Goal: Task Accomplishment & Management: Manage account settings

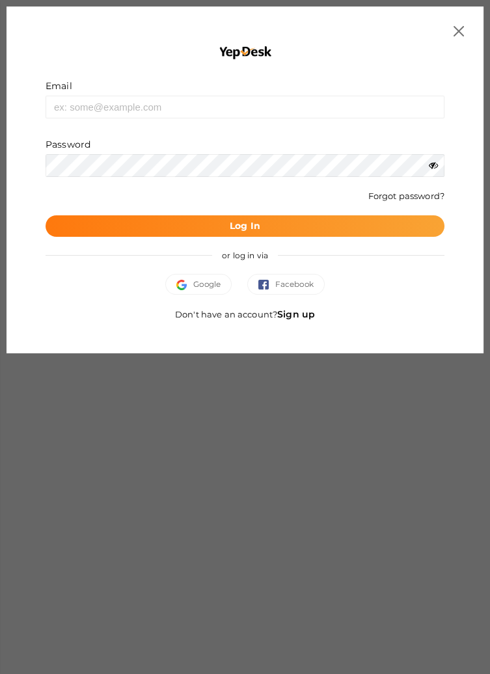
click at [200, 228] on button "Log In" at bounding box center [245, 225] width 399 height 21
click at [177, 229] on button "Log In" at bounding box center [245, 225] width 399 height 21
click at [214, 217] on button "Log In" at bounding box center [245, 225] width 399 height 21
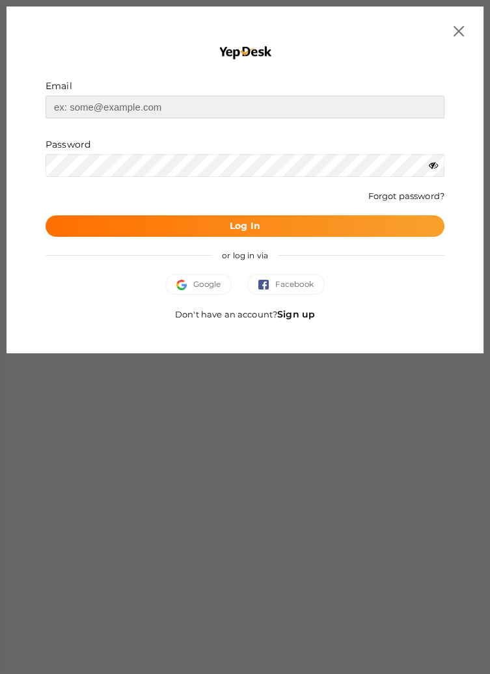
click at [196, 104] on input "text" at bounding box center [245, 107] width 399 height 23
type input "projectofcfm@gmail.com"
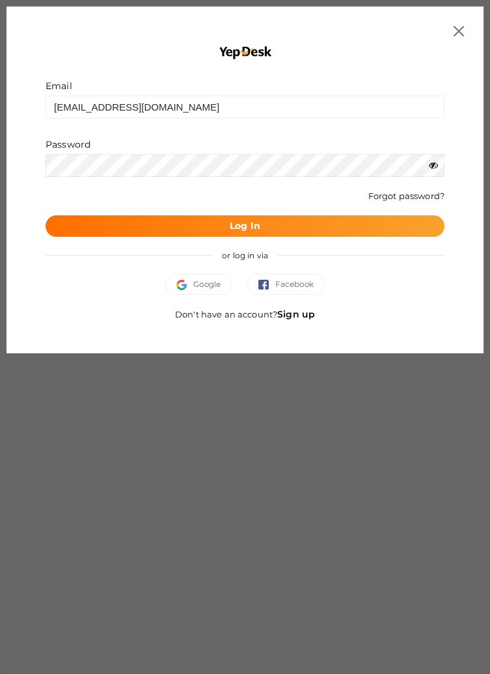
click at [46, 215] on button "Log In" at bounding box center [245, 225] width 399 height 21
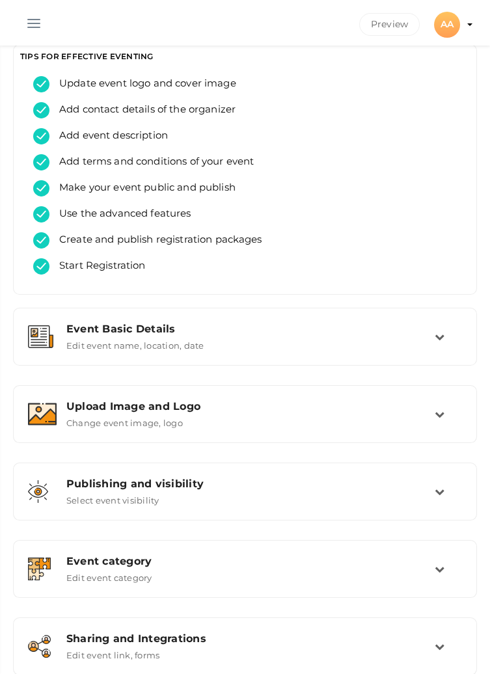
scroll to position [65, 0]
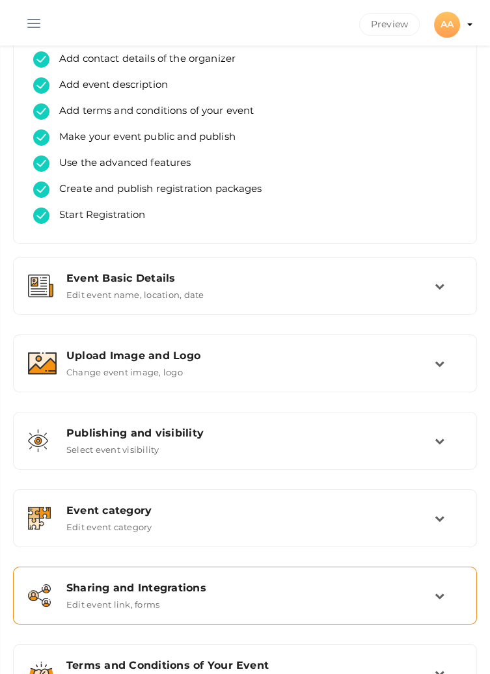
click at [432, 594] on div "Sharing and Integrations" at bounding box center [250, 587] width 368 height 12
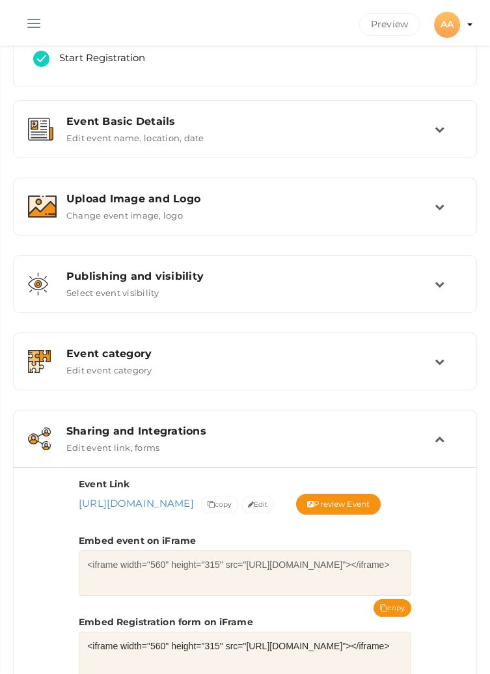
scroll to position [220, 0]
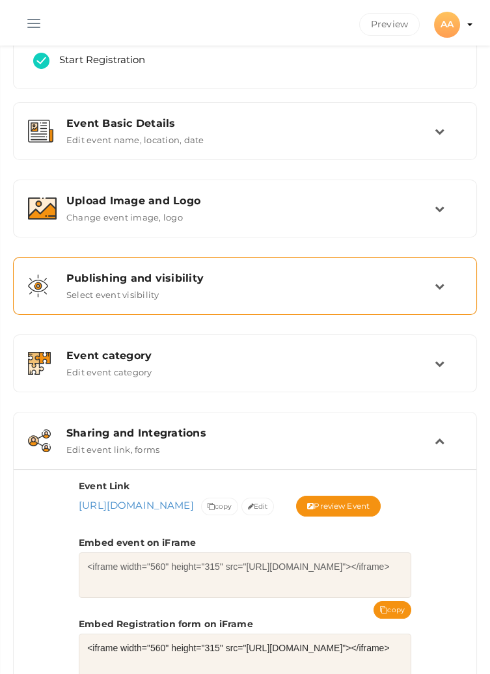
click at [434, 279] on td at bounding box center [447, 286] width 27 height 28
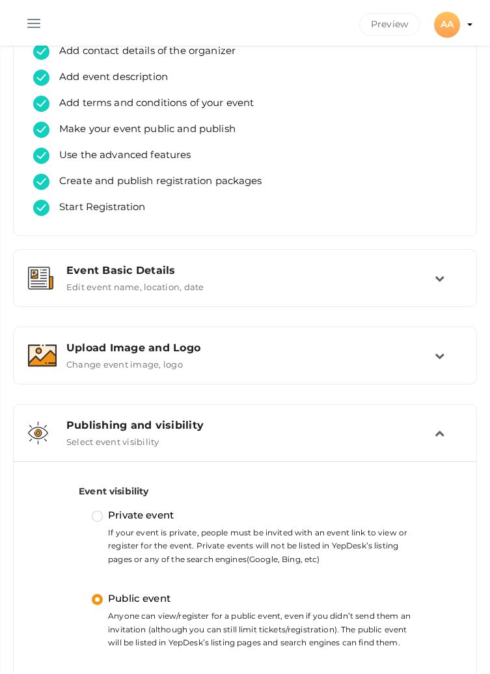
scroll to position [0, 0]
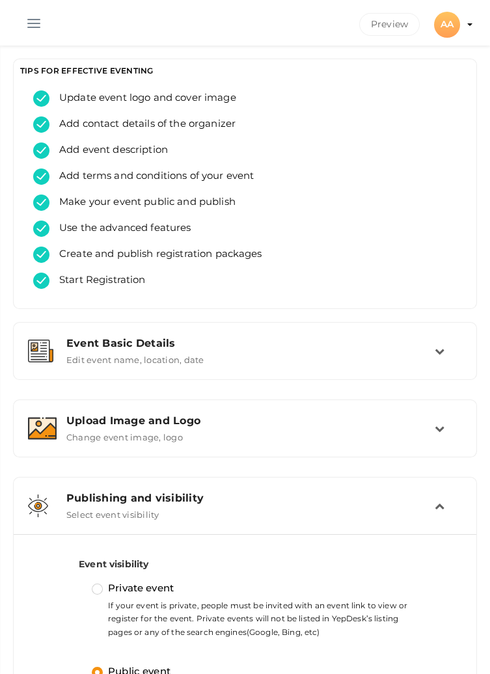
click at [36, 25] on button "button" at bounding box center [34, 21] width 34 height 34
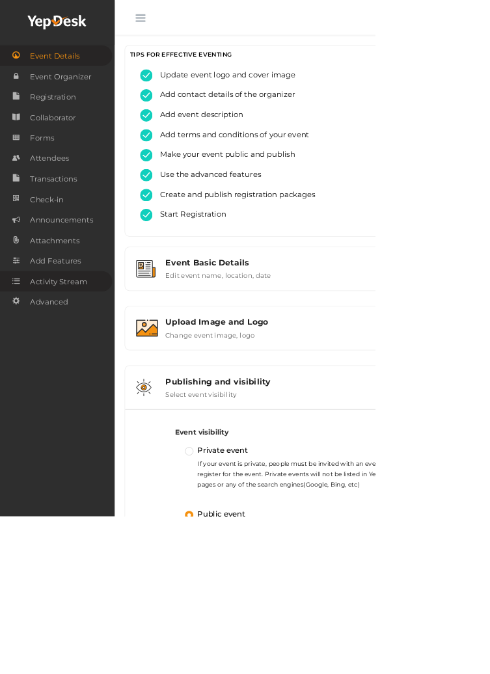
click at [92, 369] on span "Activity Stream" at bounding box center [76, 367] width 75 height 26
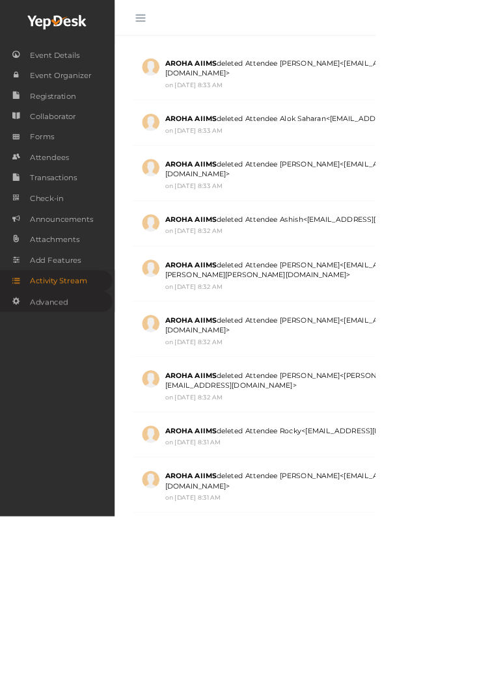
click at [82, 401] on span "Advanced" at bounding box center [63, 394] width 49 height 26
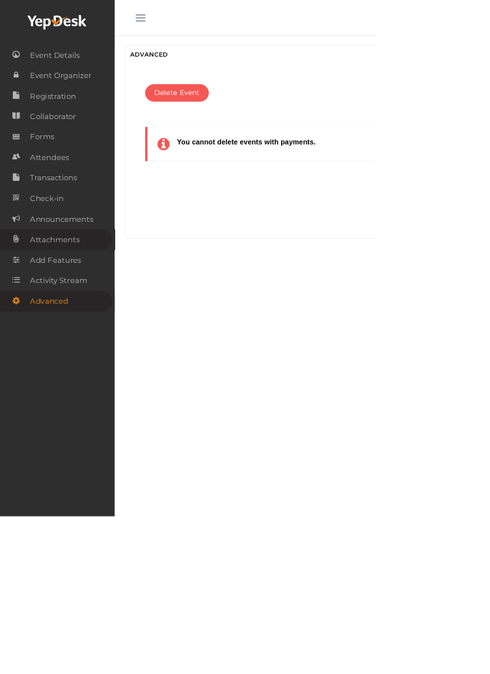
click at [107, 310] on link "Attachments" at bounding box center [73, 312] width 146 height 27
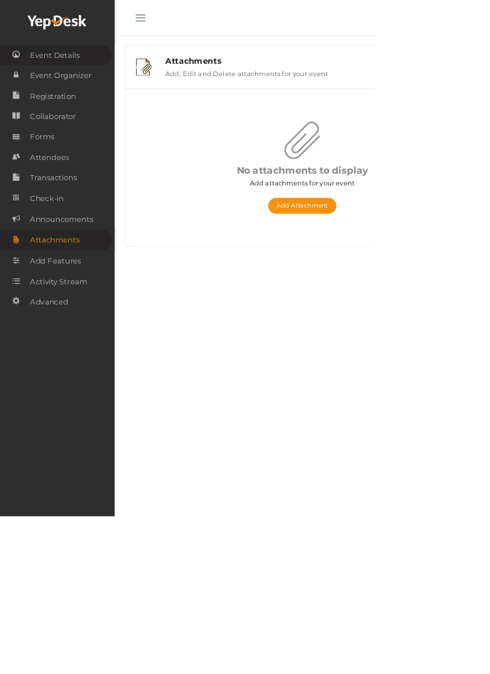
click at [119, 74] on link "Event Details" at bounding box center [73, 72] width 146 height 27
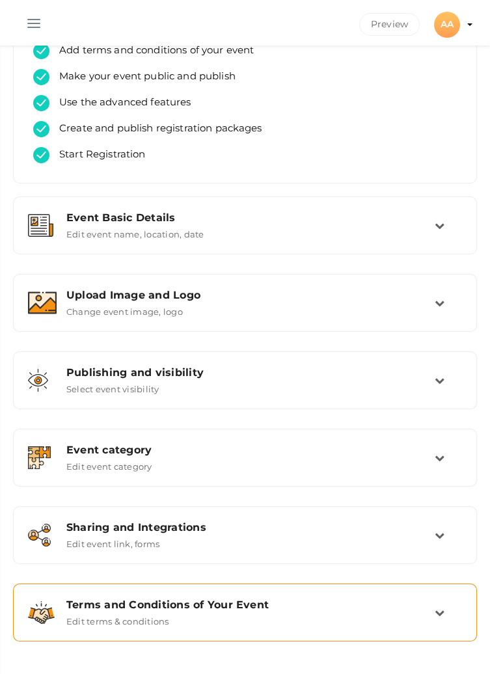
click at [436, 621] on td at bounding box center [447, 612] width 27 height 28
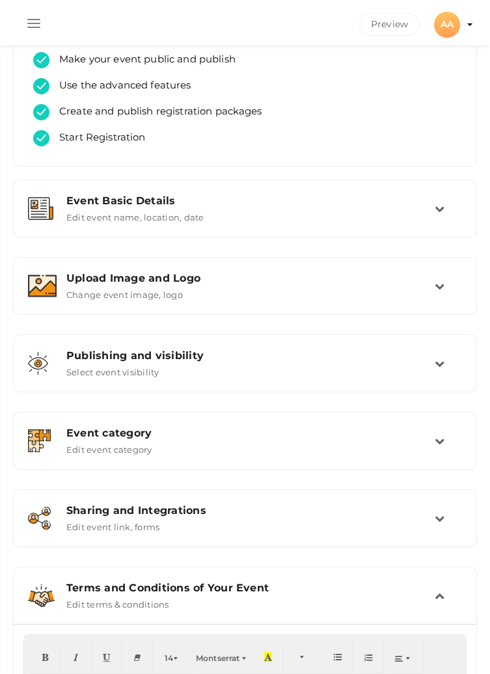
scroll to position [260, 0]
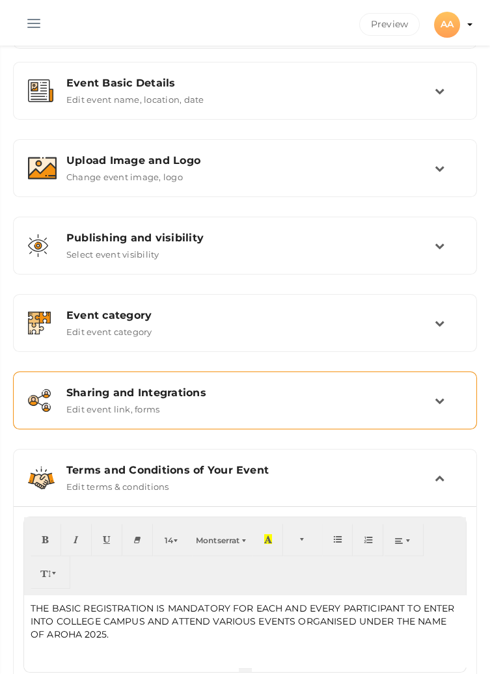
click at [439, 404] on icon at bounding box center [439, 400] width 10 height 10
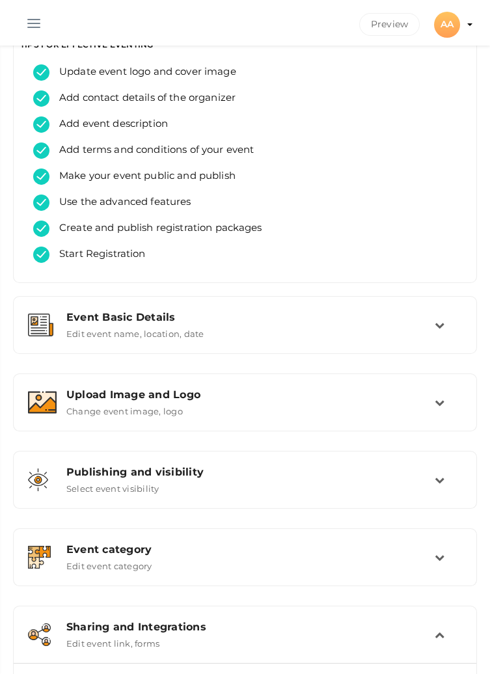
scroll to position [0, 0]
